Goal: Information Seeking & Learning: Learn about a topic

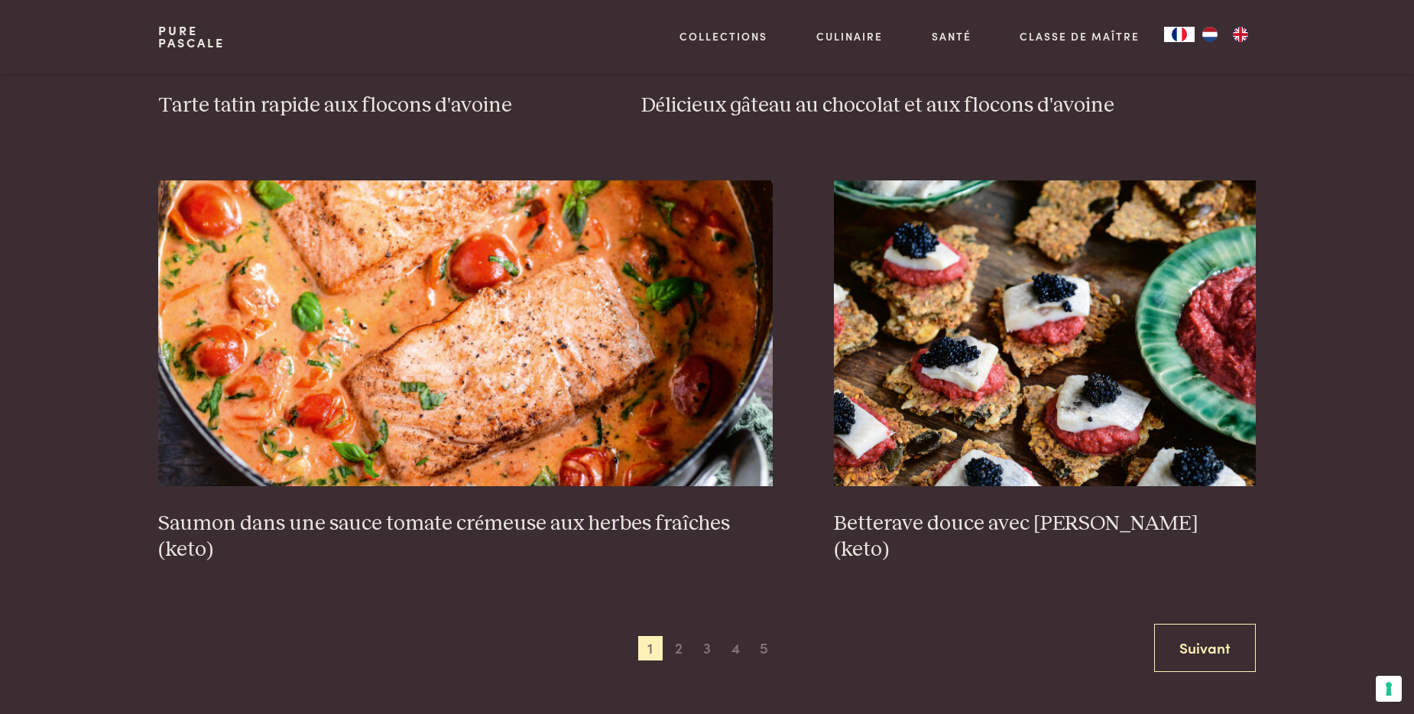
scroll to position [2752, 0]
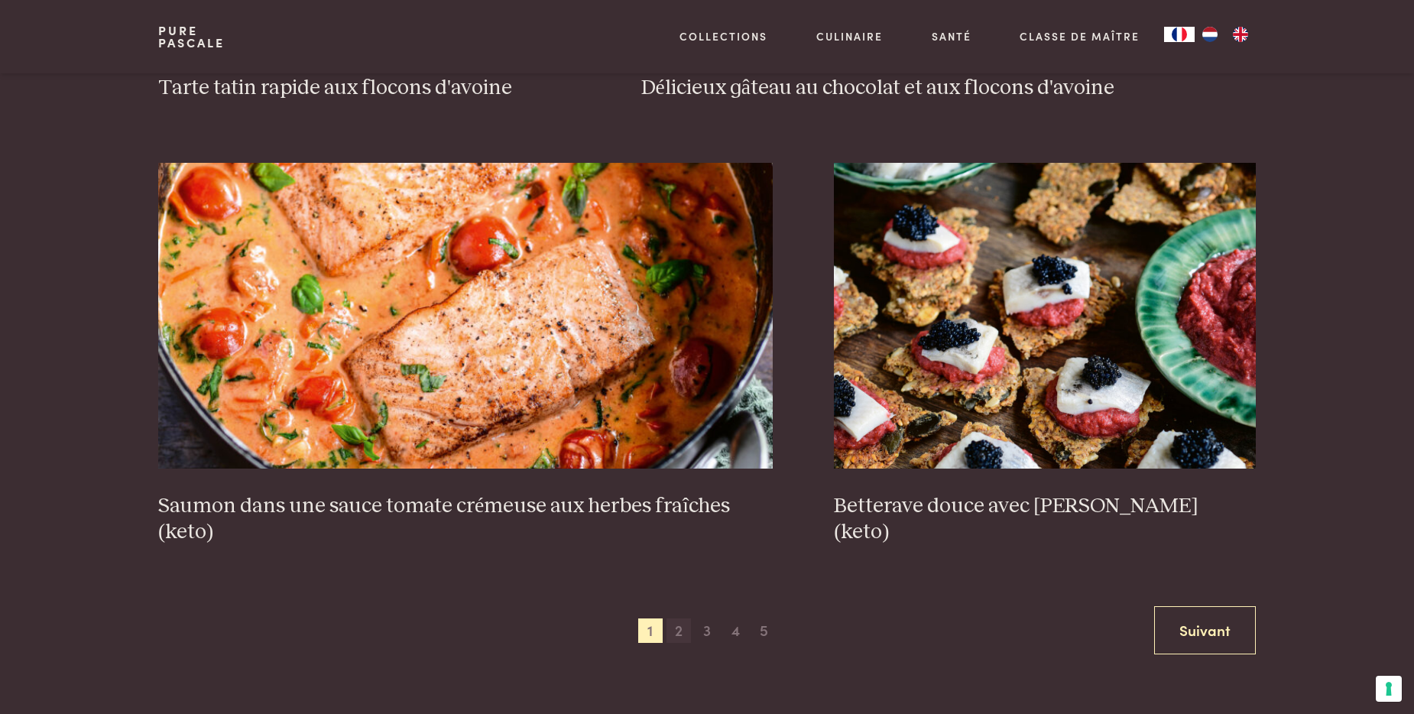
click at [683, 628] on span "2" at bounding box center [679, 630] width 24 height 24
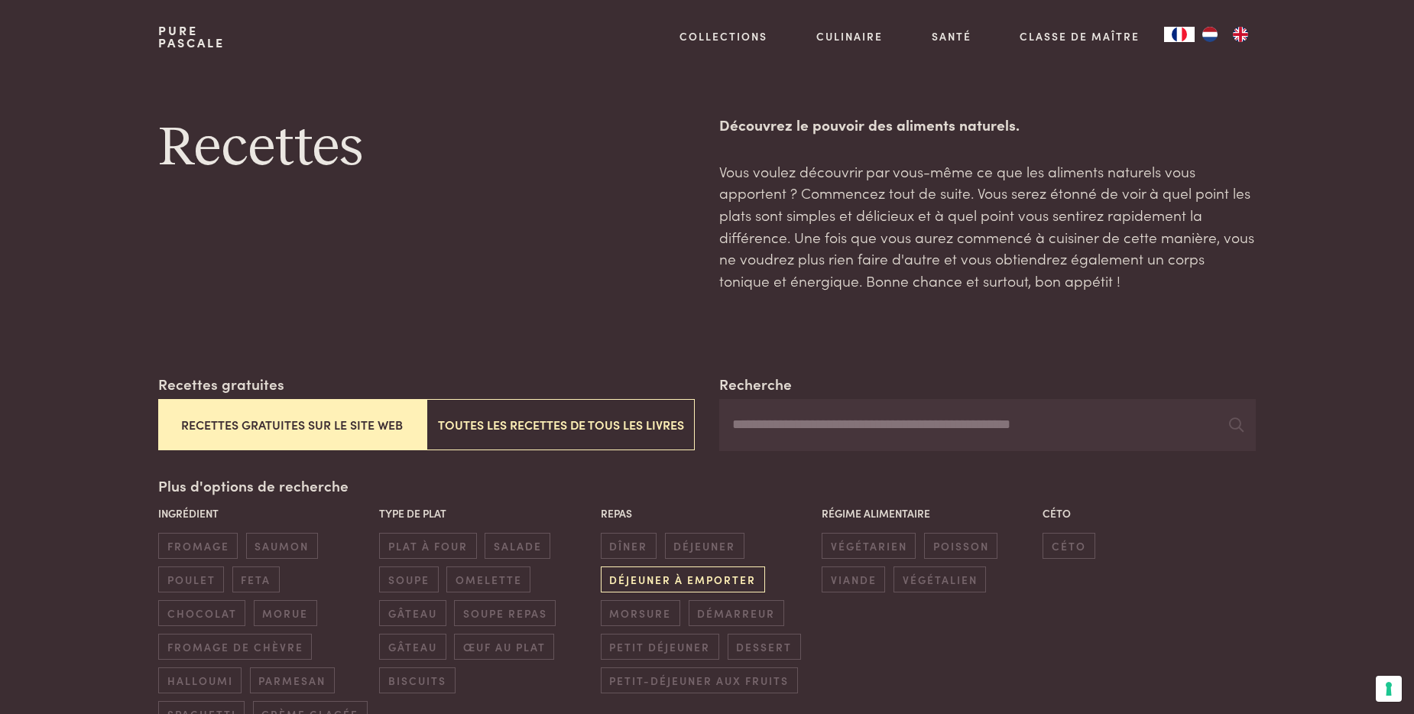
click at [686, 582] on span "déjeuner à emporter" at bounding box center [683, 578] width 164 height 25
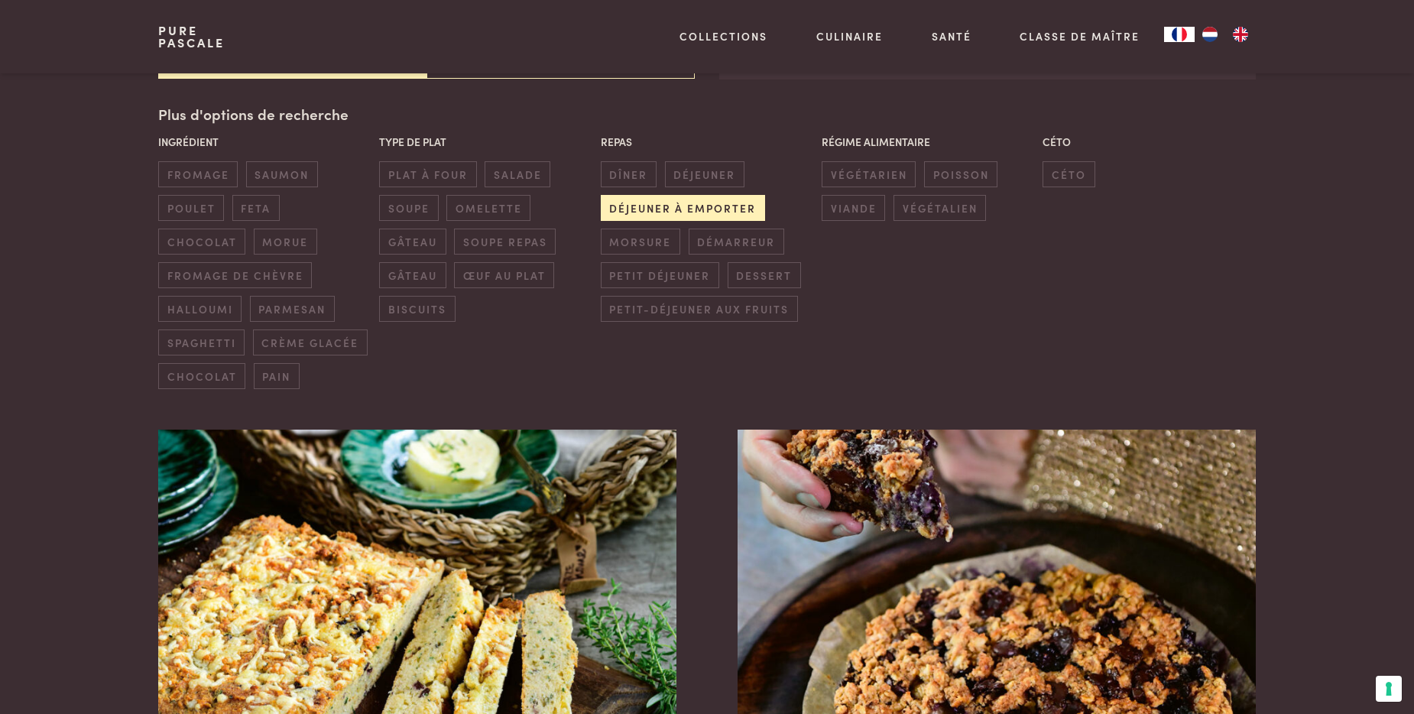
scroll to position [373, 0]
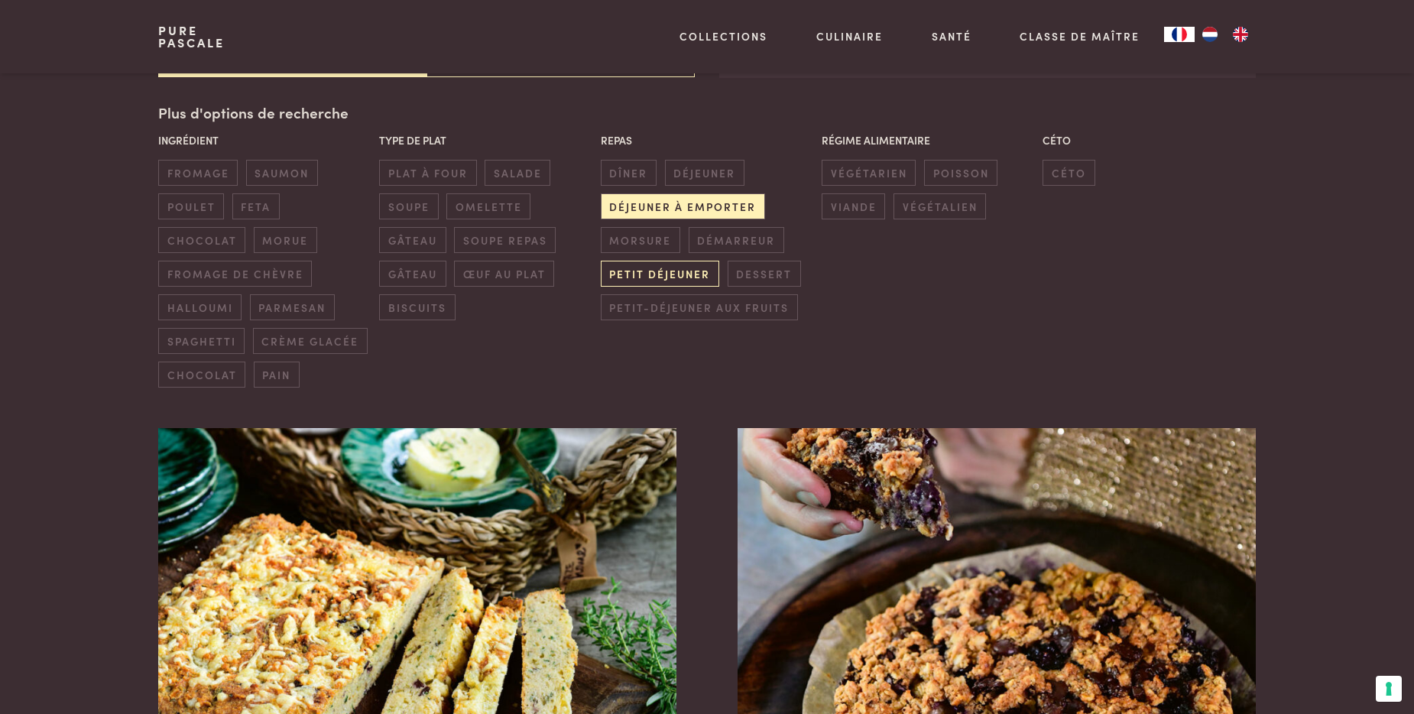
click at [679, 274] on span "petit déjeuner" at bounding box center [660, 273] width 118 height 25
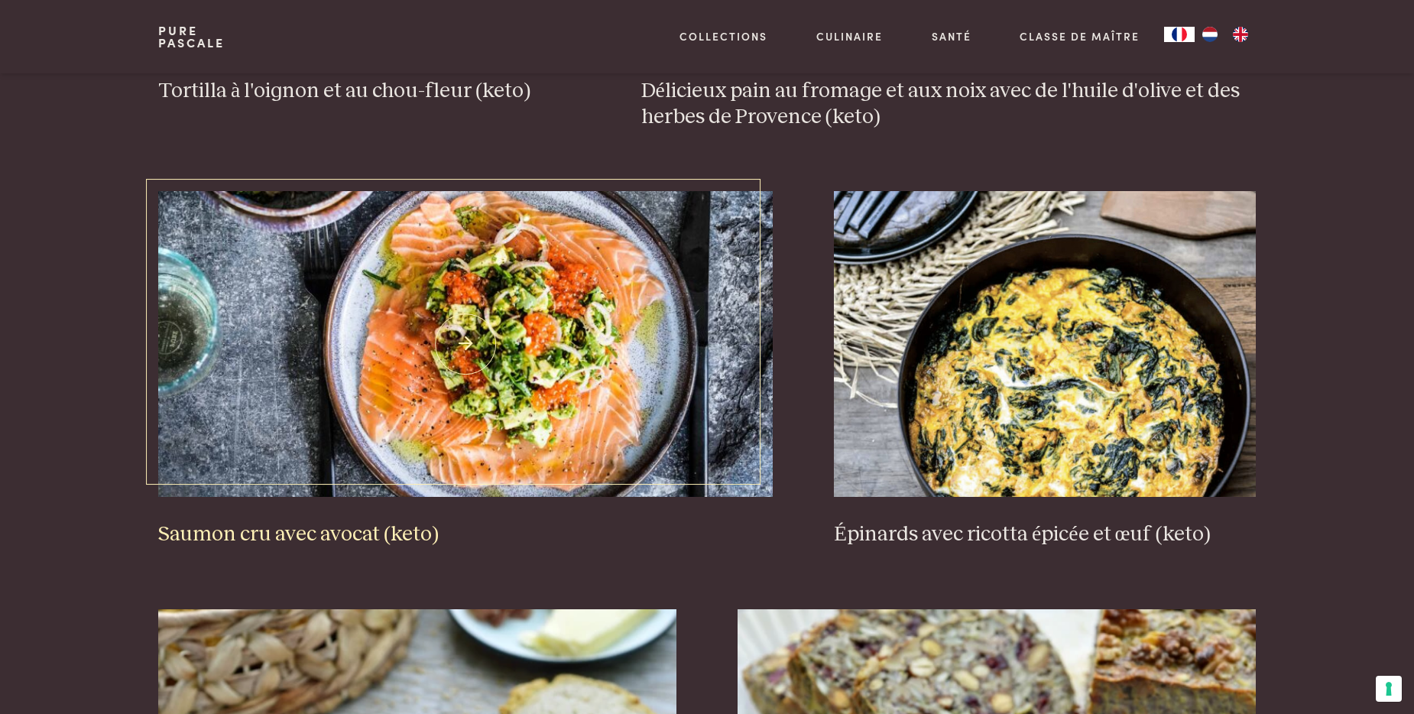
scroll to position [1443, 0]
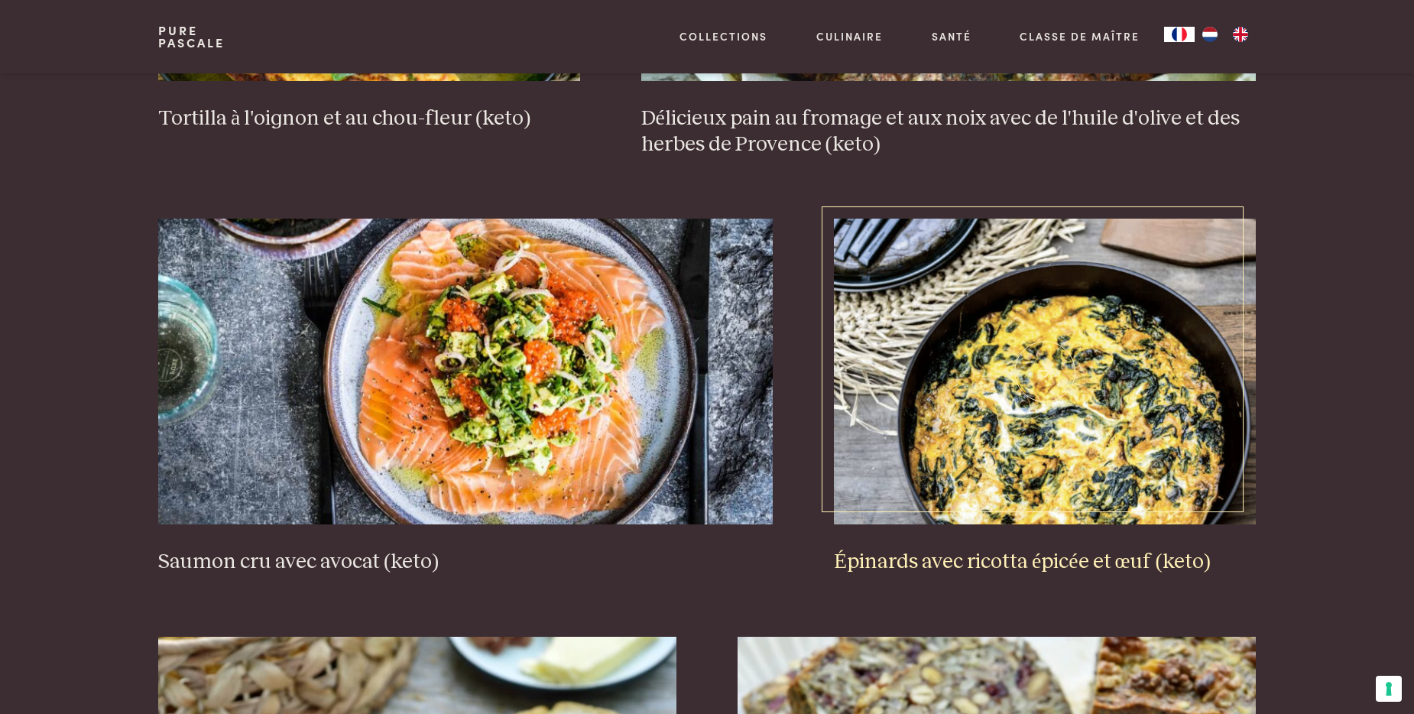
click at [1126, 403] on img at bounding box center [1045, 372] width 422 height 306
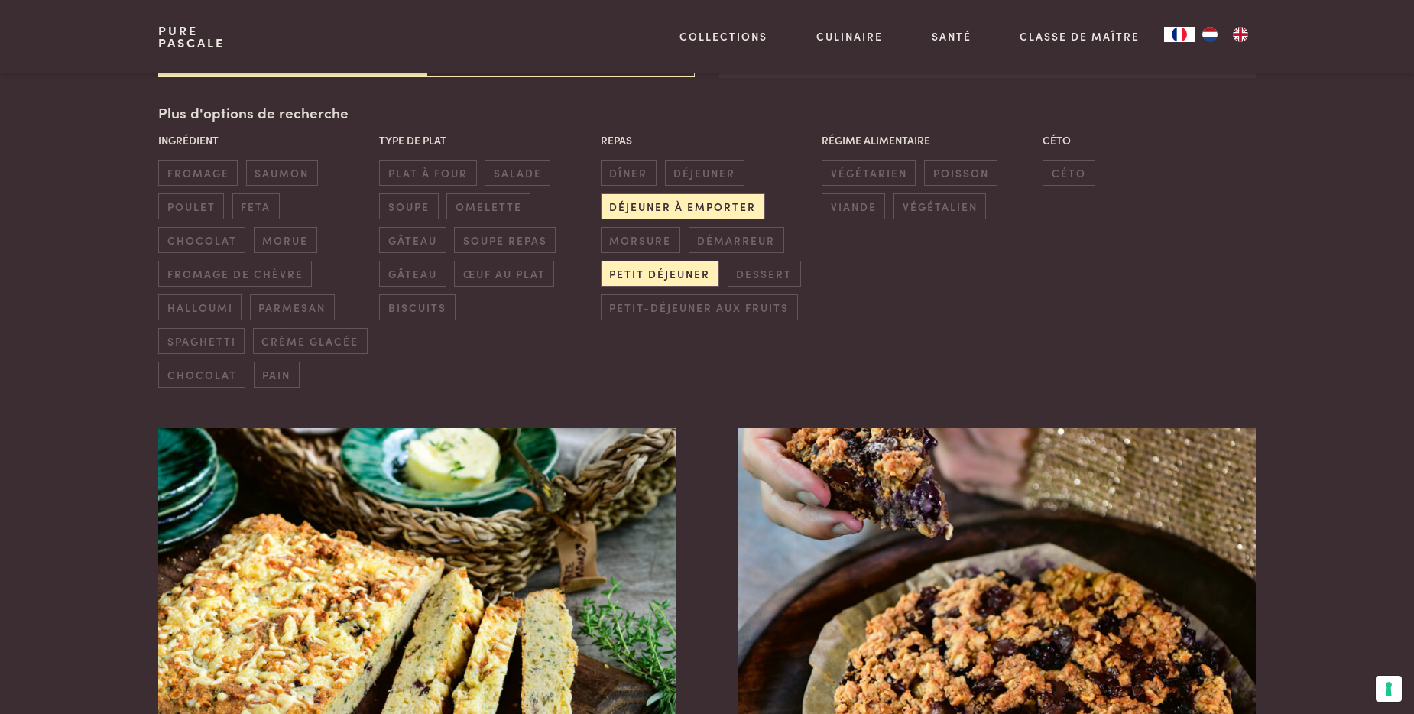
scroll to position [274, 0]
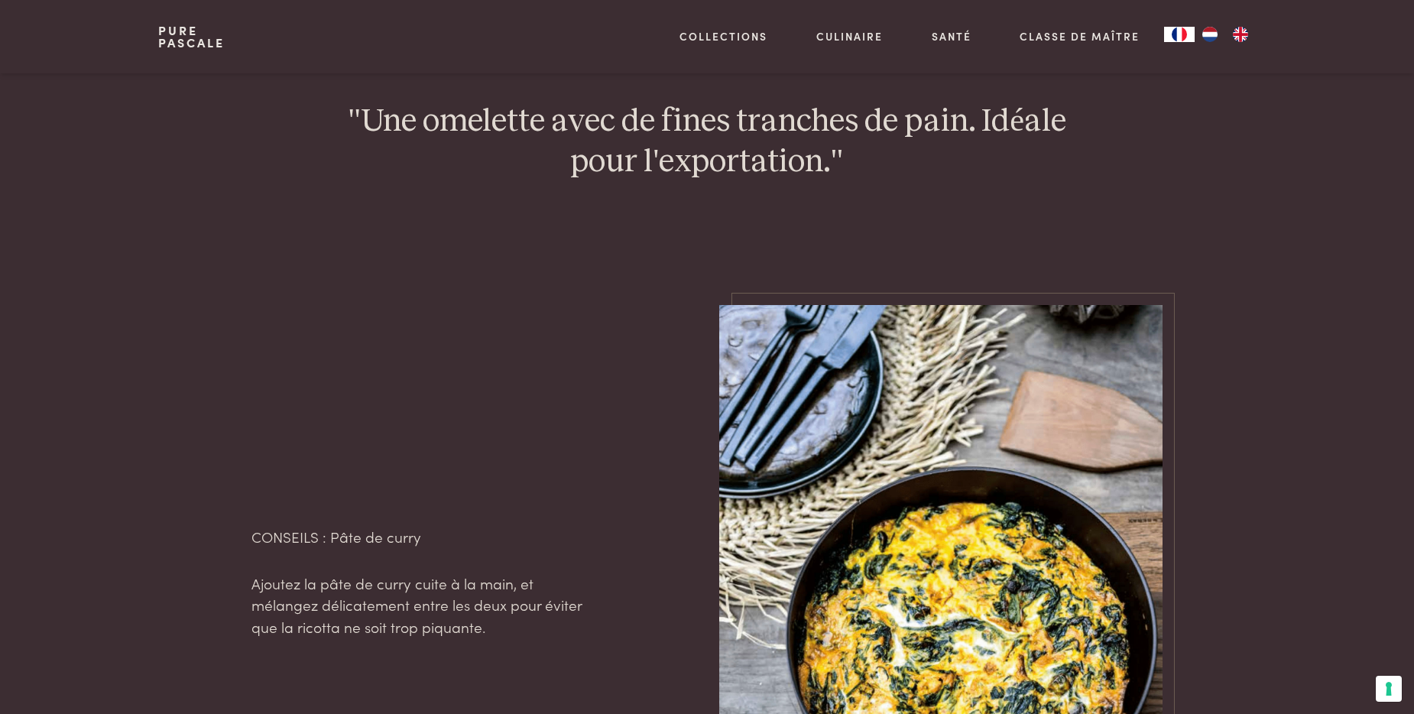
scroll to position [1452, 0]
